Goal: Task Accomplishment & Management: Use online tool/utility

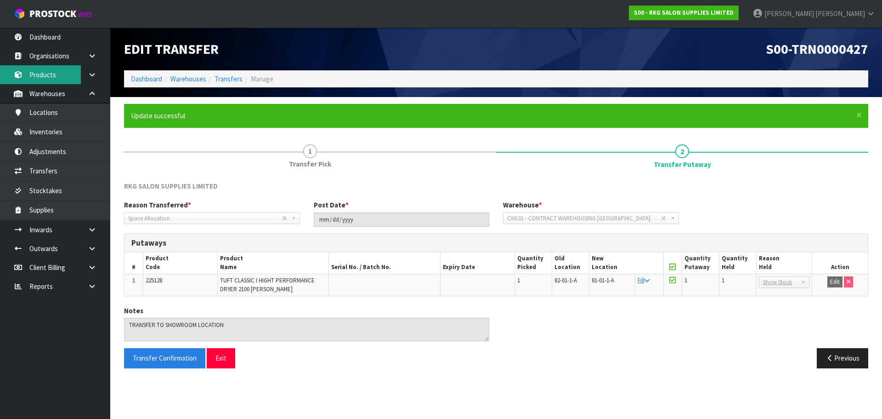
click at [47, 75] on link "Products" at bounding box center [55, 74] width 110 height 19
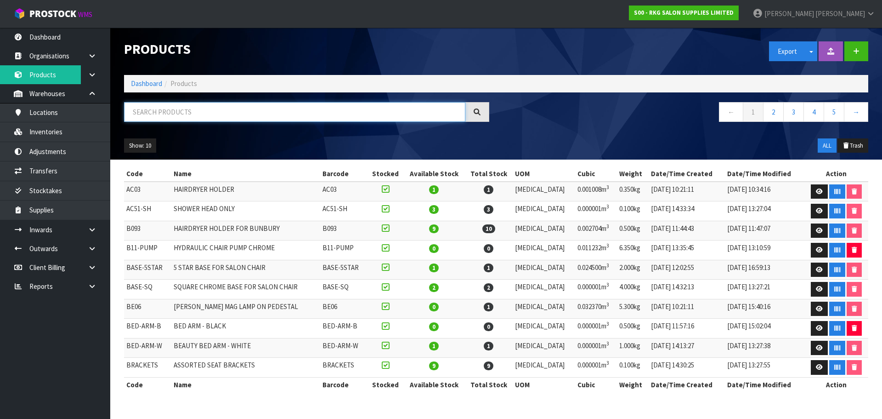
click at [154, 112] on input "text" at bounding box center [294, 112] width 341 height 20
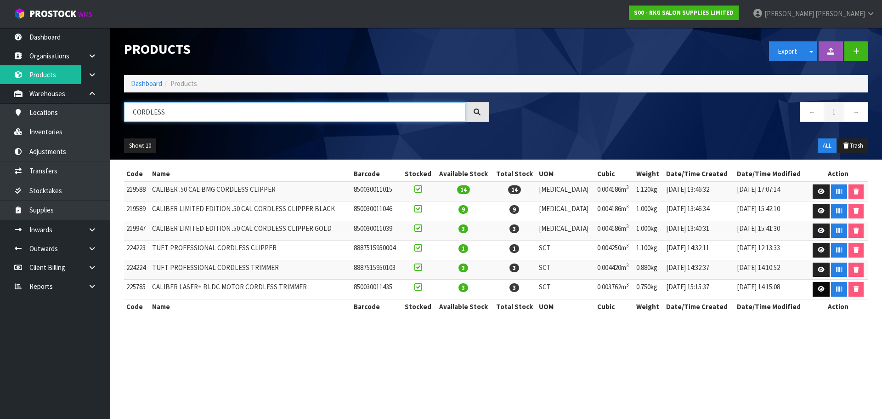
type input "CORDLESS"
click at [820, 290] on icon at bounding box center [821, 289] width 7 height 6
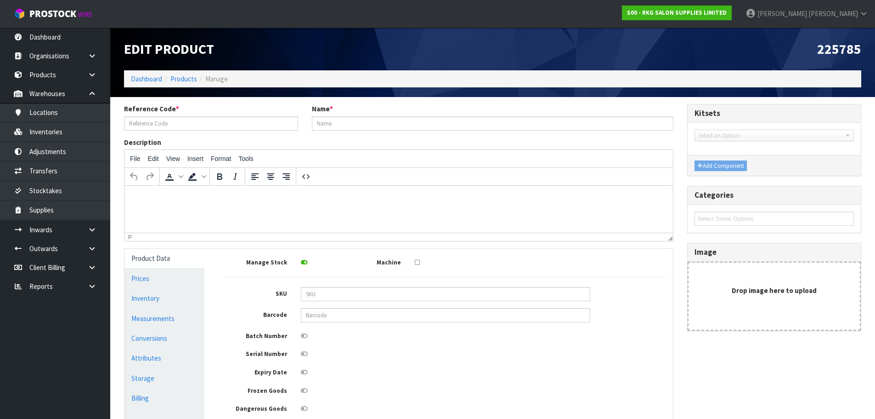
type input "225785"
type input "CALIBER LASER+ BLDC MOTOR CORDLESS TRIMMER"
type input "850030011435"
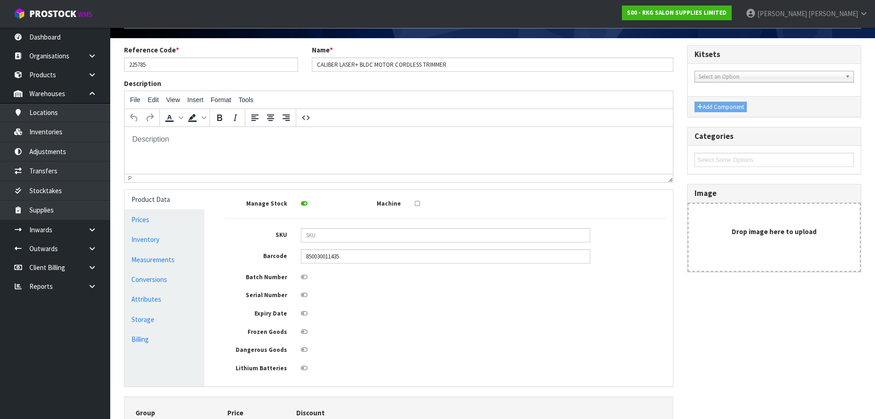
scroll to position [58, 0]
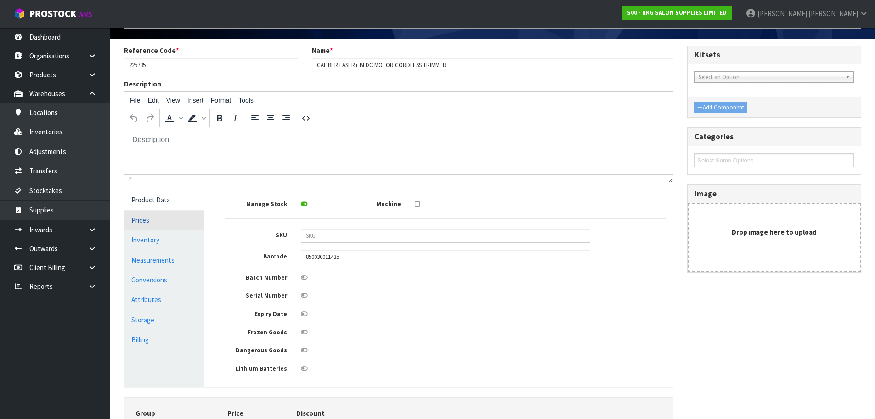
click at [133, 217] on link "Prices" at bounding box center [164, 219] width 80 height 19
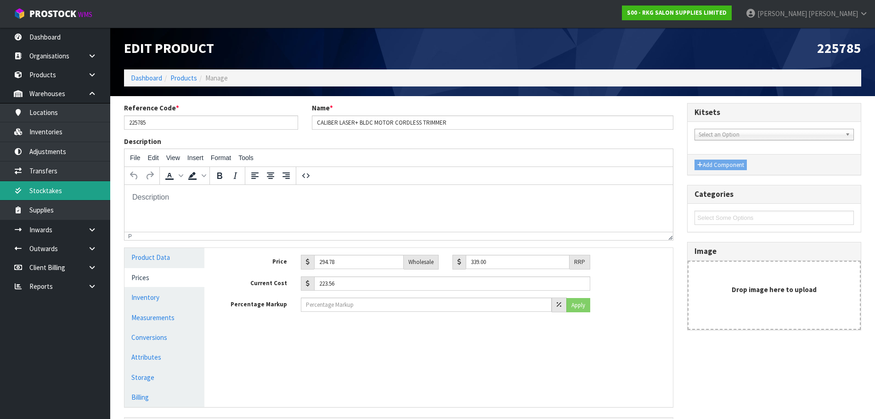
scroll to position [0, 0]
